Goal: Task Accomplishment & Management: Use online tool/utility

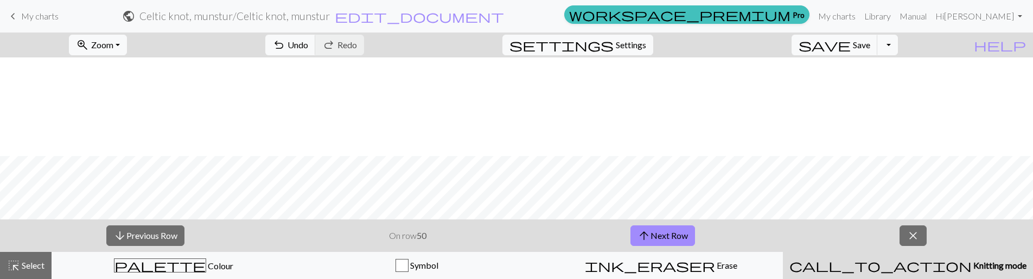
scroll to position [99, 0]
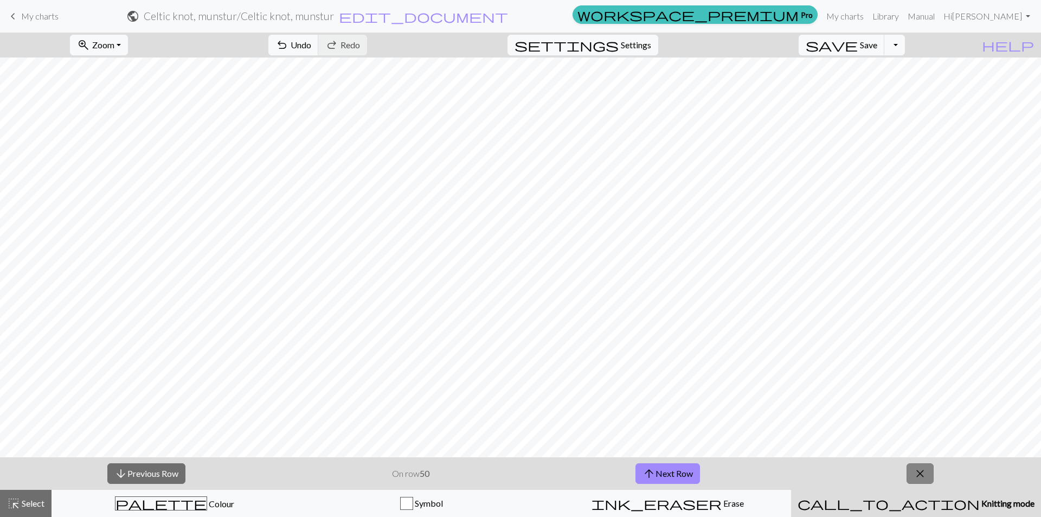
click at [925, 279] on span "close" at bounding box center [920, 473] width 13 height 15
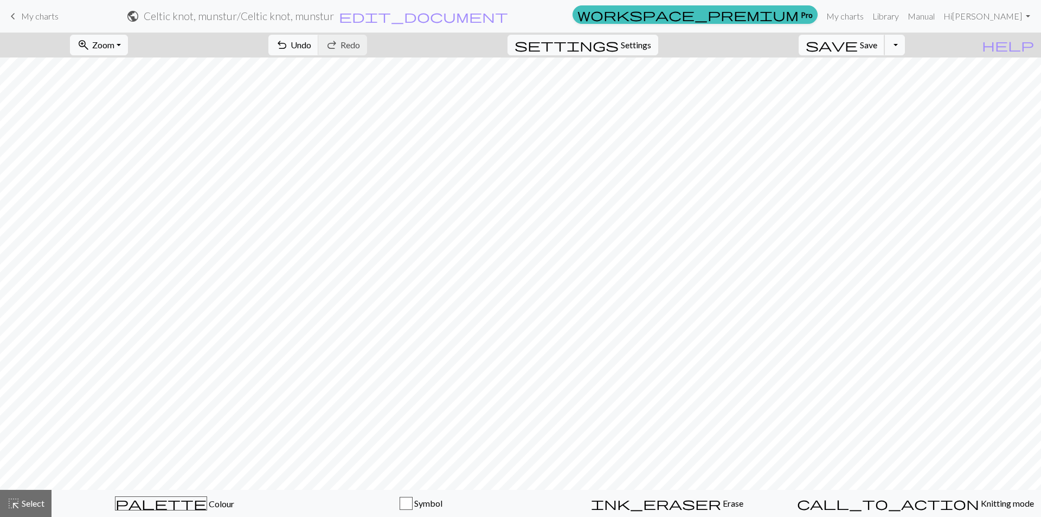
click at [858, 46] on span "save" at bounding box center [832, 44] width 52 height 15
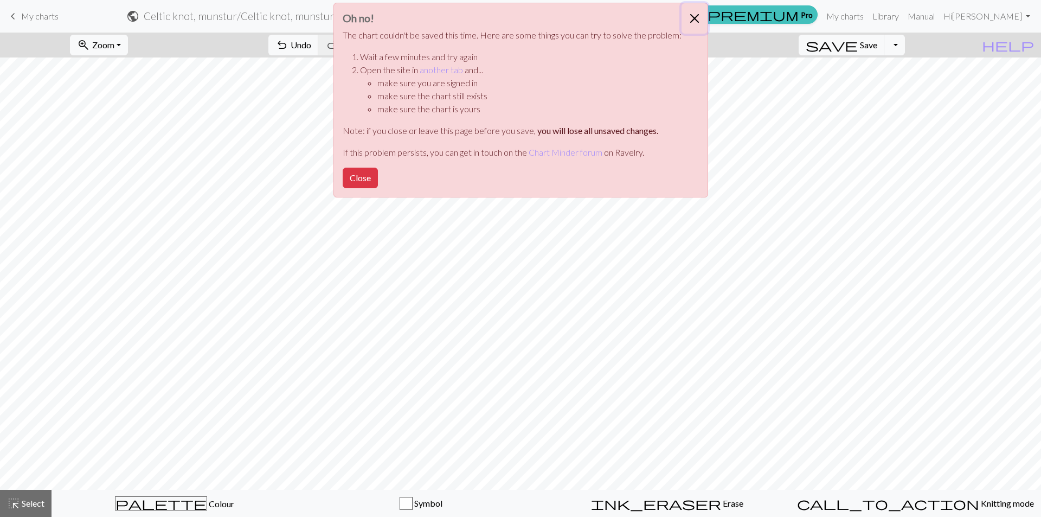
click at [698, 12] on button "Close" at bounding box center [695, 18] width 26 height 30
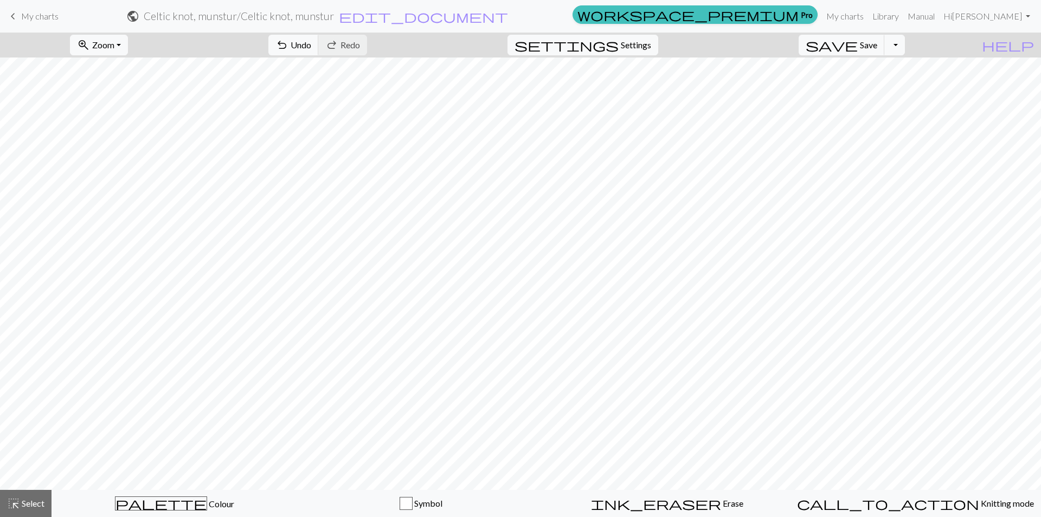
click at [41, 18] on span "My charts" at bounding box center [39, 16] width 37 height 10
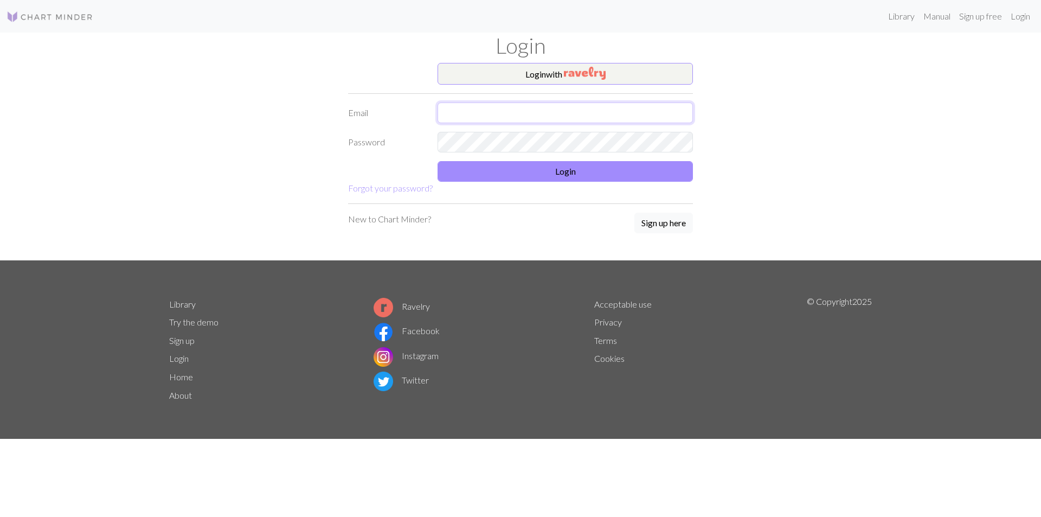
click at [467, 113] on input "text" at bounding box center [565, 113] width 255 height 21
type input "ninaice83@gmail.com"
click at [509, 178] on button "Login" at bounding box center [565, 171] width 255 height 21
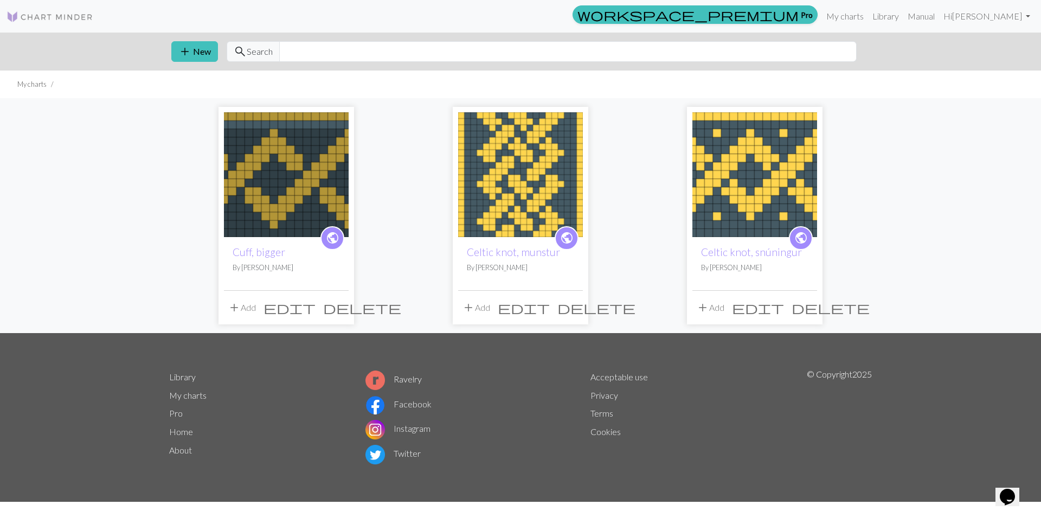
click at [525, 178] on img at bounding box center [520, 174] width 125 height 125
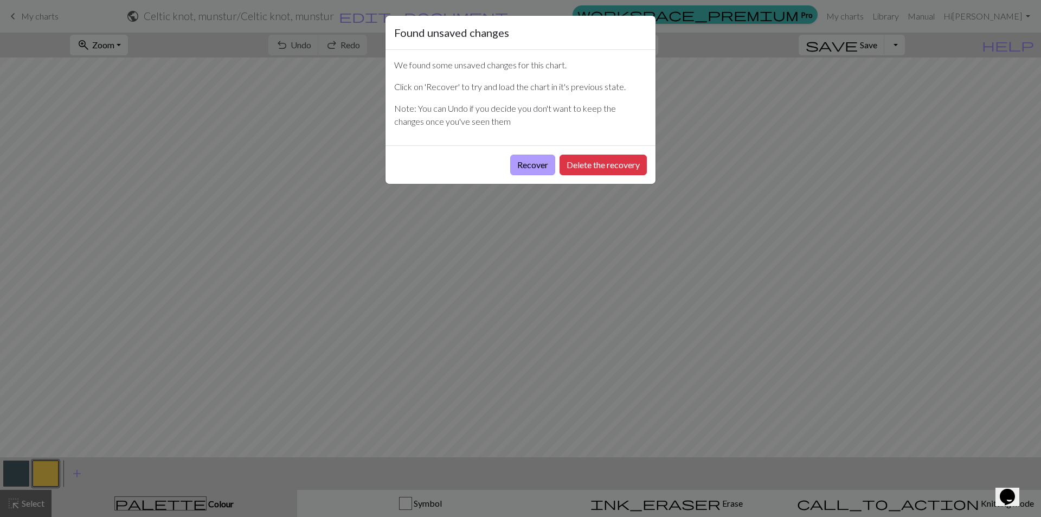
click at [531, 164] on button "Recover" at bounding box center [532, 165] width 45 height 21
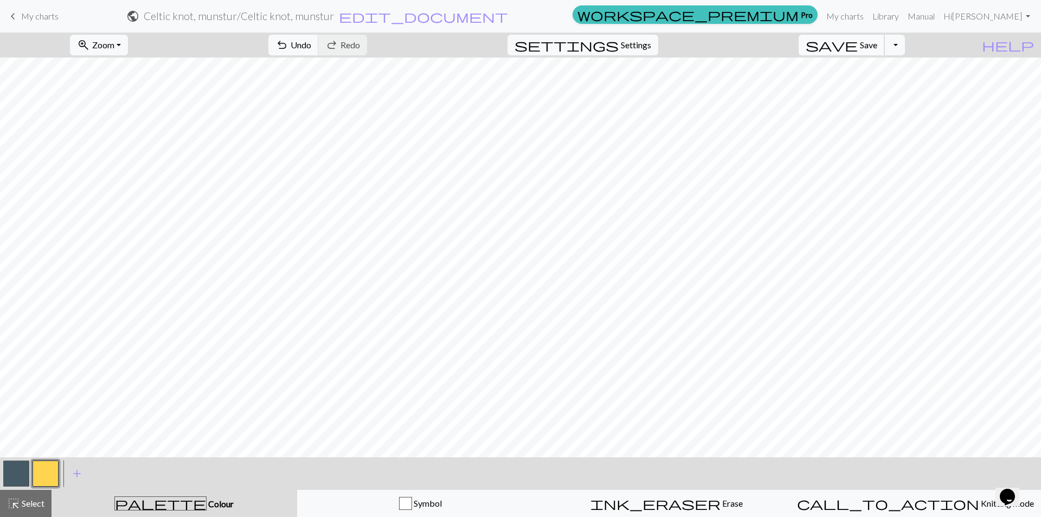
click at [858, 50] on span "save" at bounding box center [832, 44] width 52 height 15
click at [35, 18] on span "My charts" at bounding box center [39, 16] width 37 height 10
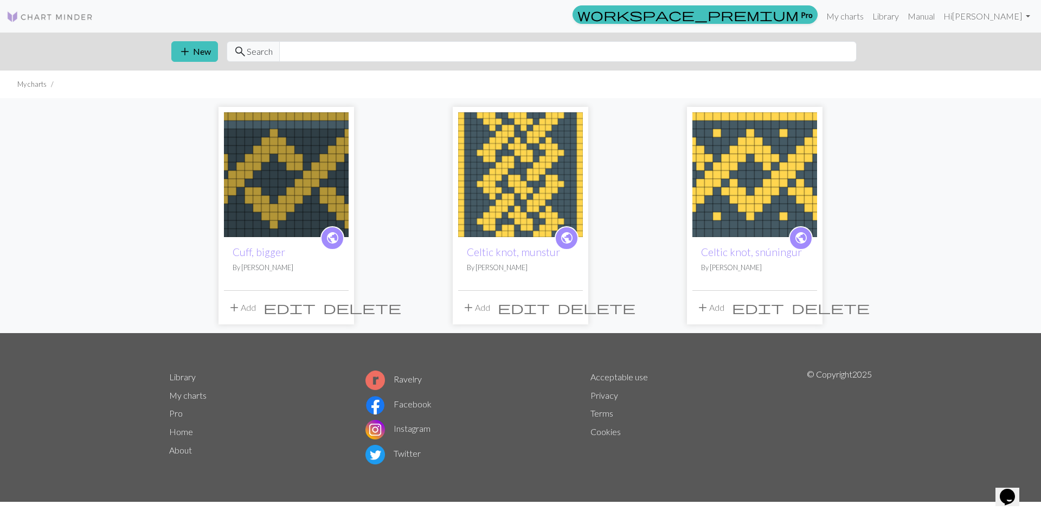
click at [284, 181] on img at bounding box center [286, 174] width 125 height 125
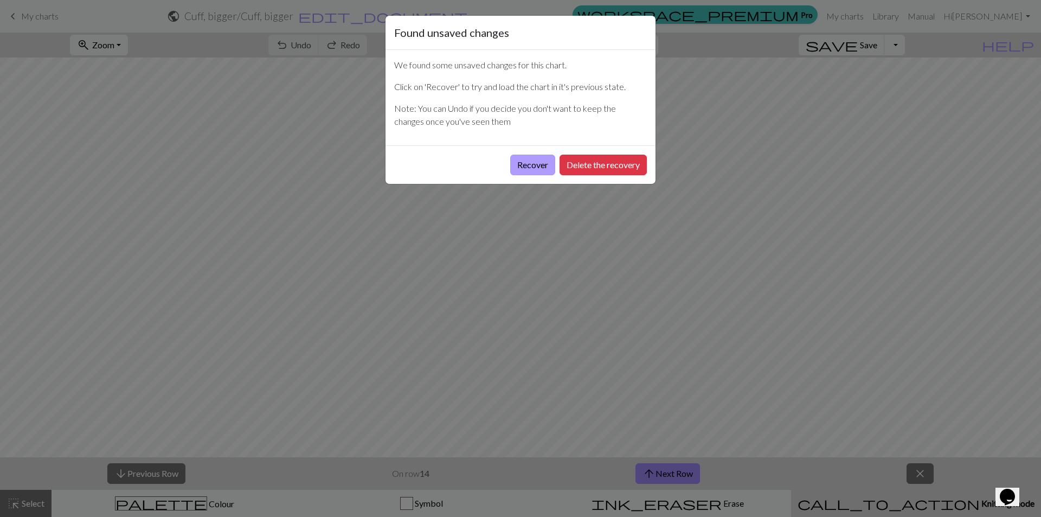
click at [529, 164] on button "Recover" at bounding box center [532, 165] width 45 height 21
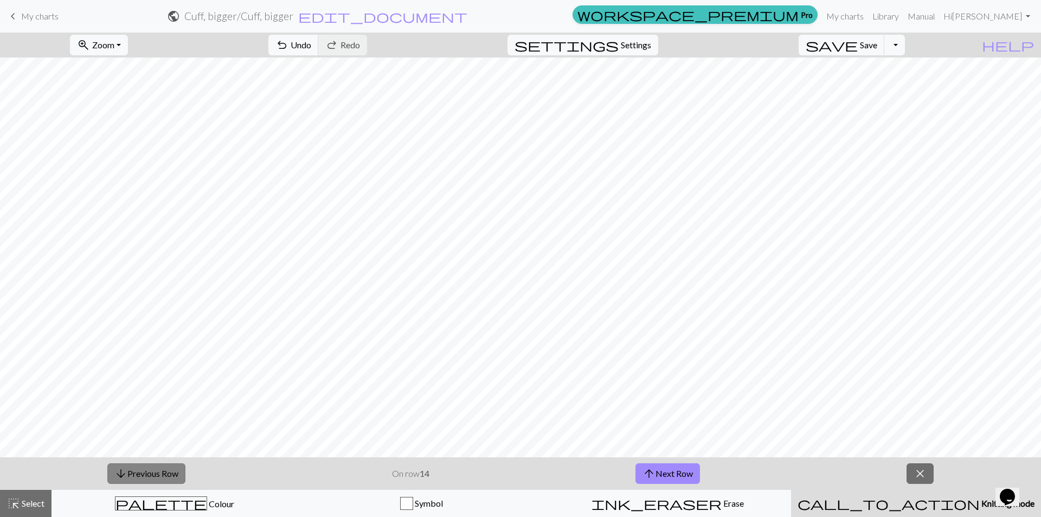
click at [162, 473] on button "arrow_downward Previous Row" at bounding box center [146, 473] width 78 height 21
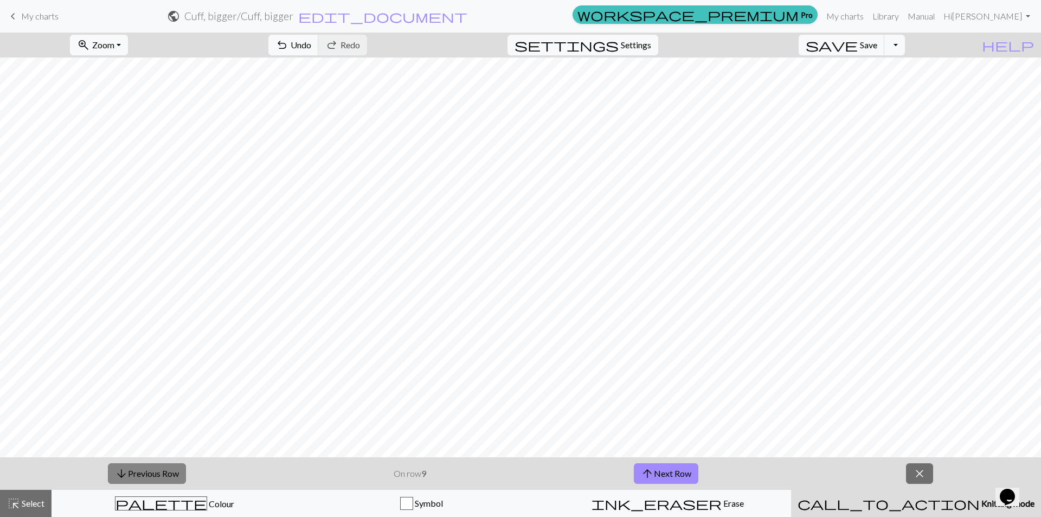
click at [162, 473] on button "arrow_downward Previous Row" at bounding box center [147, 473] width 78 height 21
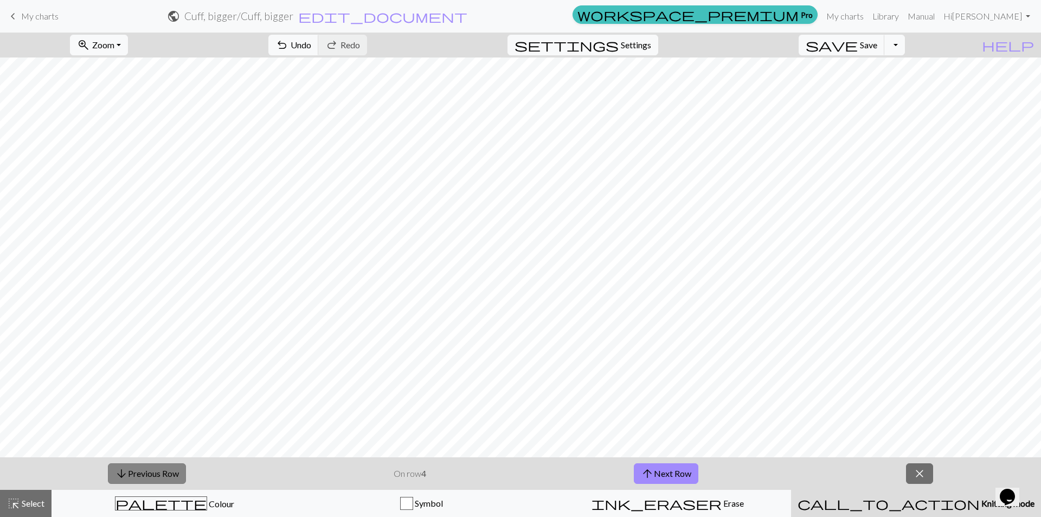
click at [162, 473] on button "arrow_downward Previous Row" at bounding box center [147, 473] width 78 height 21
click at [128, 48] on button "zoom_in Zoom Zoom" at bounding box center [99, 45] width 58 height 21
click at [143, 82] on button "Fit width" at bounding box center [114, 86] width 86 height 17
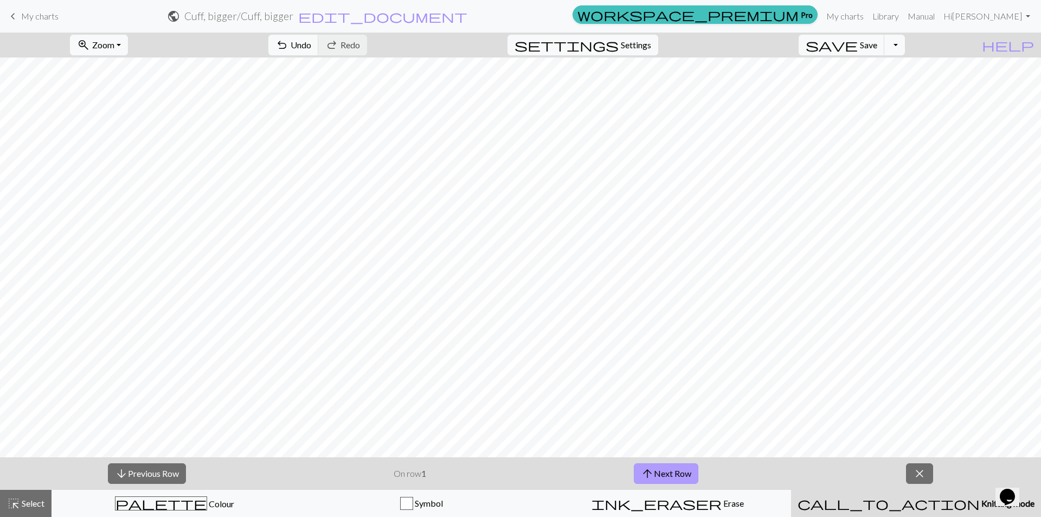
click at [687, 472] on button "arrow_upward Next Row" at bounding box center [666, 473] width 65 height 21
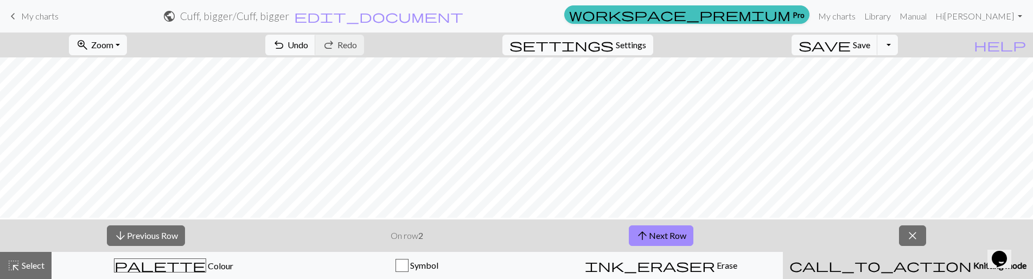
scroll to position [189, 0]
